Goal: Information Seeking & Learning: Learn about a topic

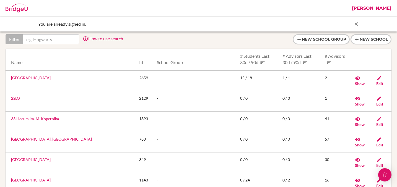
click at [40, 40] on input "text" at bounding box center [51, 39] width 56 height 10
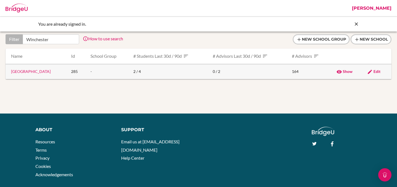
type input "Winchester"
click at [18, 72] on link "[GEOGRAPHIC_DATA]" at bounding box center [31, 71] width 40 height 5
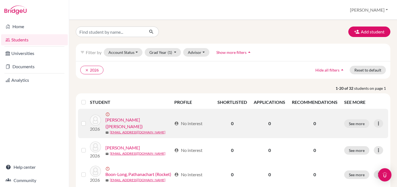
click at [145, 117] on link "Arnold, Maximillian (Max)" at bounding box center [138, 123] width 66 height 13
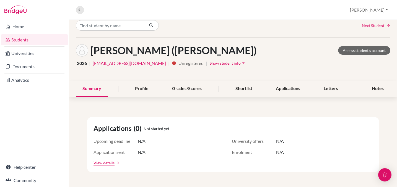
scroll to position [8, 0]
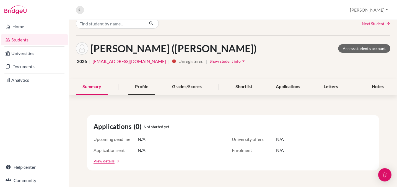
click at [141, 85] on div "Profile" at bounding box center [141, 87] width 27 height 16
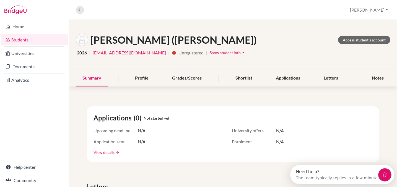
scroll to position [29, 0]
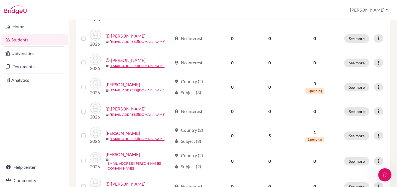
scroll to position [292, 0]
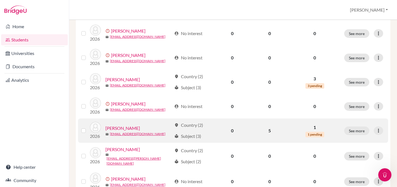
click at [114, 125] on link "Griffin, Kian" at bounding box center [122, 128] width 35 height 7
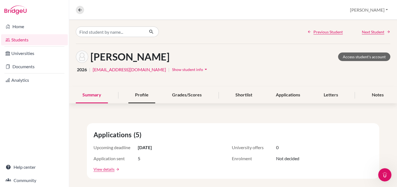
click at [137, 100] on div "Profile" at bounding box center [141, 95] width 27 height 16
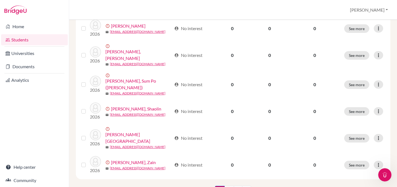
scroll to position [341, 0]
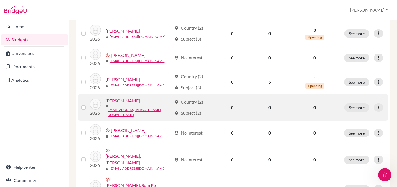
click at [111, 98] on link "Hammerson-Jones, William" at bounding box center [122, 101] width 35 height 7
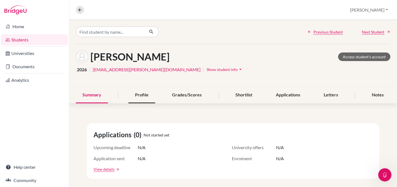
click at [147, 92] on div "Profile" at bounding box center [141, 95] width 27 height 16
